Goal: Navigation & Orientation: Find specific page/section

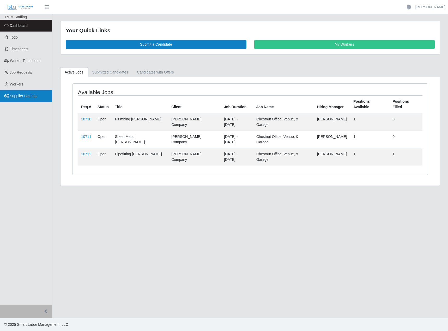
click at [27, 95] on span "Supplier Settings" at bounding box center [24, 96] width 28 height 4
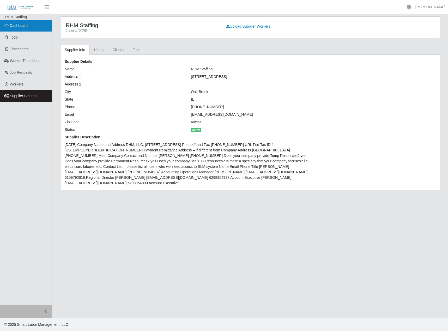
click at [31, 21] on link "Dashboard" at bounding box center [26, 26] width 52 height 12
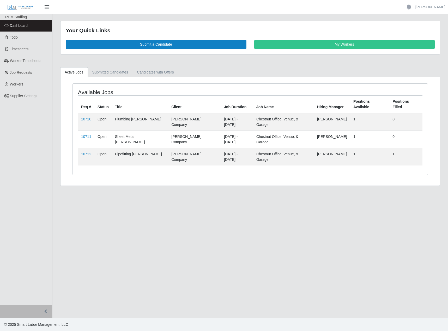
click at [47, 5] on span "button" at bounding box center [47, 7] width 7 height 6
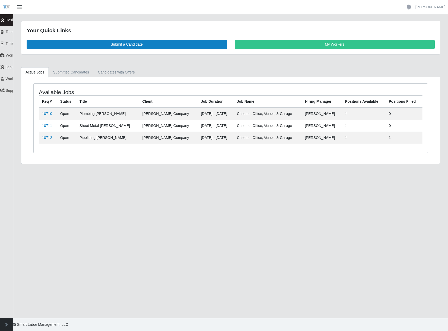
click at [22, 8] on span "button" at bounding box center [19, 7] width 7 height 6
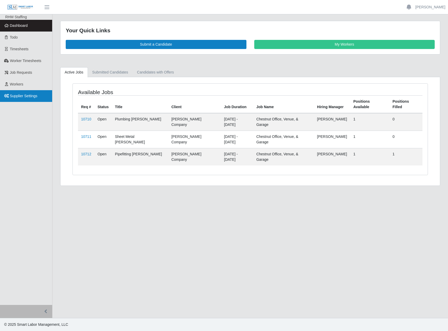
click at [24, 94] on span "Supplier Settings" at bounding box center [24, 96] width 28 height 4
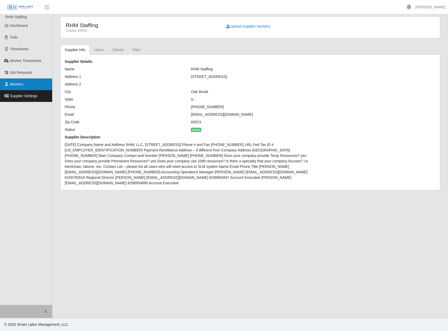
click at [25, 87] on link "Workers" at bounding box center [26, 84] width 52 height 12
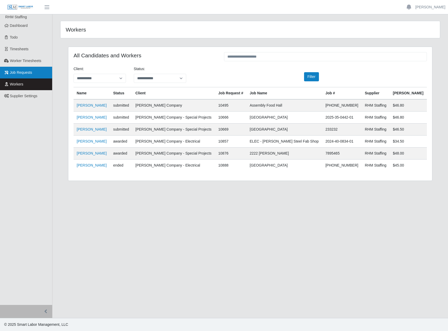
click at [31, 72] on span "Job Requests" at bounding box center [21, 72] width 22 height 4
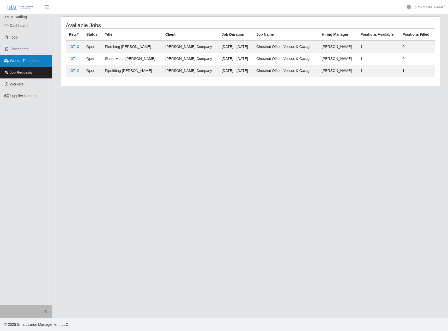
click at [39, 56] on link "Worker Timesheets" at bounding box center [26, 61] width 52 height 12
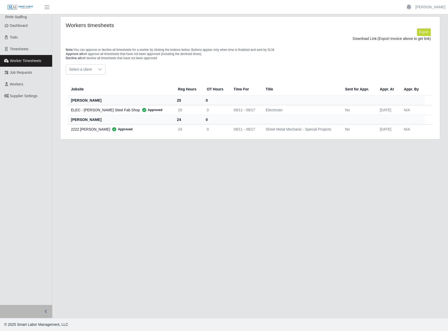
click at [40, 50] on link "Timesheets" at bounding box center [26, 49] width 52 height 12
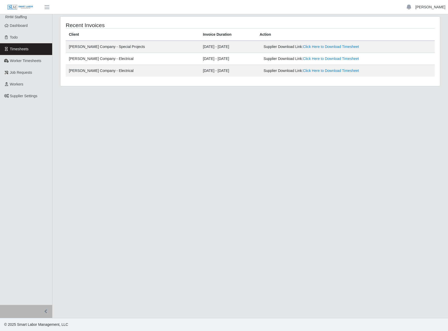
click at [425, 8] on link "[PERSON_NAME]" at bounding box center [430, 6] width 30 height 5
click at [421, 25] on link "Settings" at bounding box center [424, 25] width 47 height 11
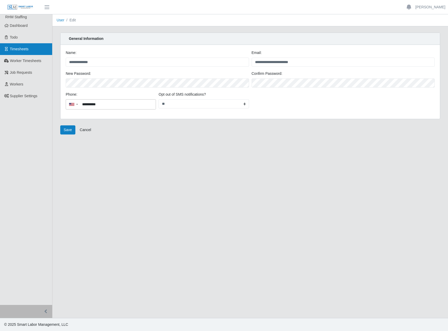
click at [25, 51] on span "Timesheets" at bounding box center [19, 49] width 19 height 4
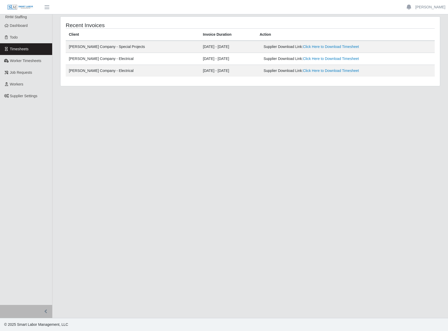
click at [16, 7] on img at bounding box center [20, 7] width 26 height 6
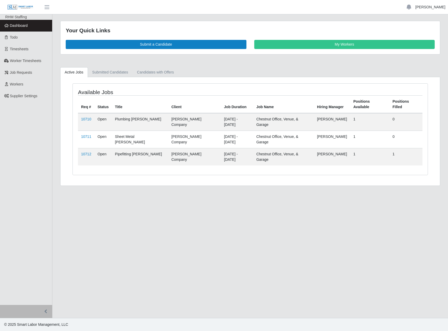
click at [436, 8] on link "[PERSON_NAME]" at bounding box center [430, 6] width 30 height 5
click at [415, 38] on link "Logout" at bounding box center [424, 36] width 47 height 11
